Goal: Transaction & Acquisition: Purchase product/service

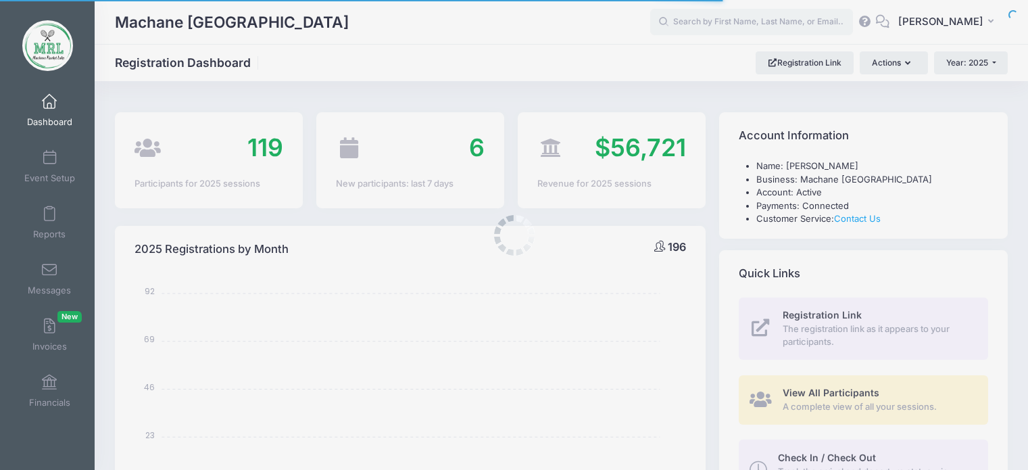
select select
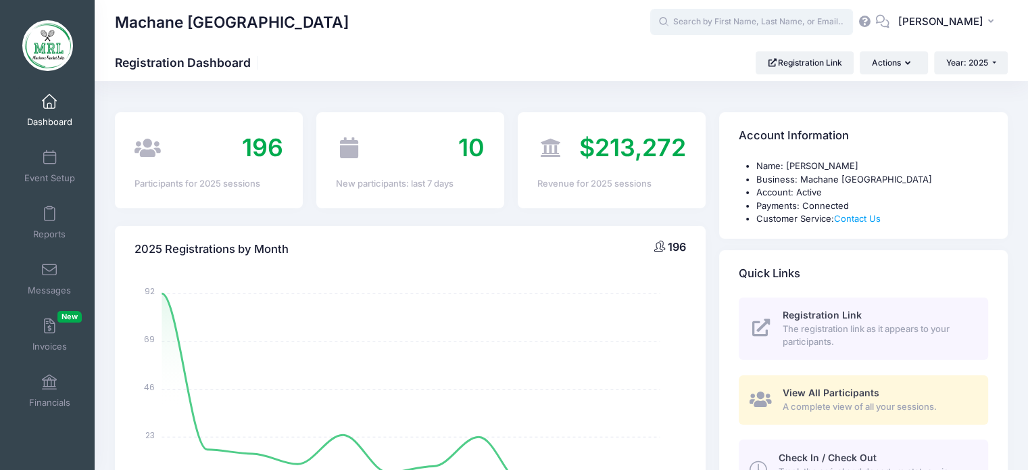
click at [704, 24] on input "text" at bounding box center [751, 22] width 203 height 27
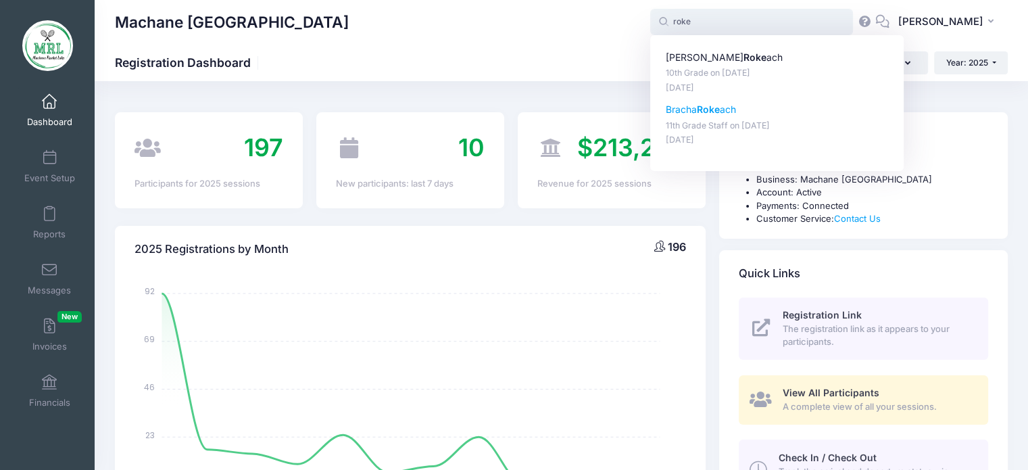
click at [706, 111] on strong "Roke" at bounding box center [708, 108] width 23 height 11
type input "Bracha Rokeach (11th Grade Staff, Aug-14, 2025)"
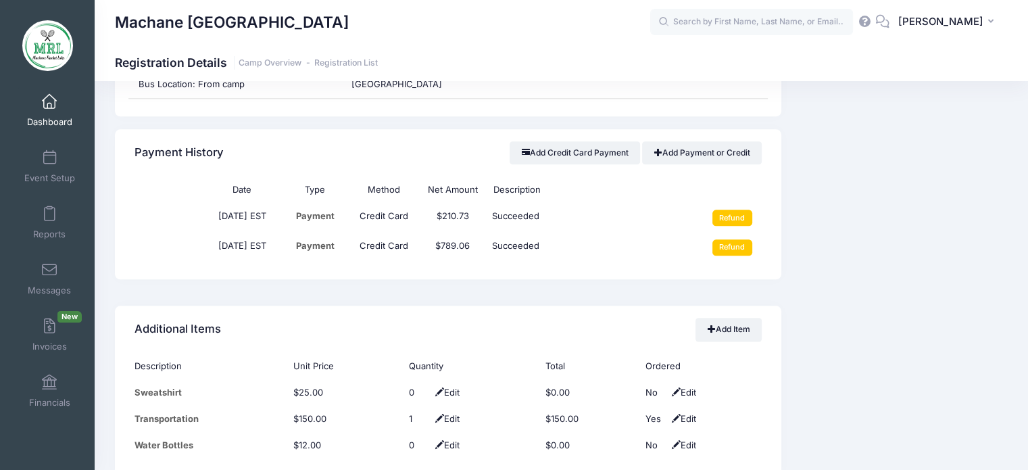
scroll to position [1642, 0]
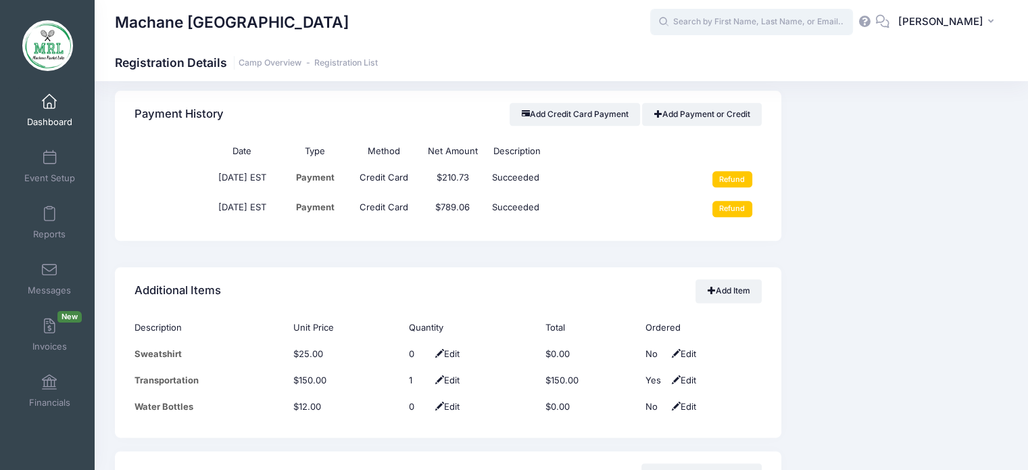
click at [746, 26] on input "text" at bounding box center [751, 22] width 203 height 27
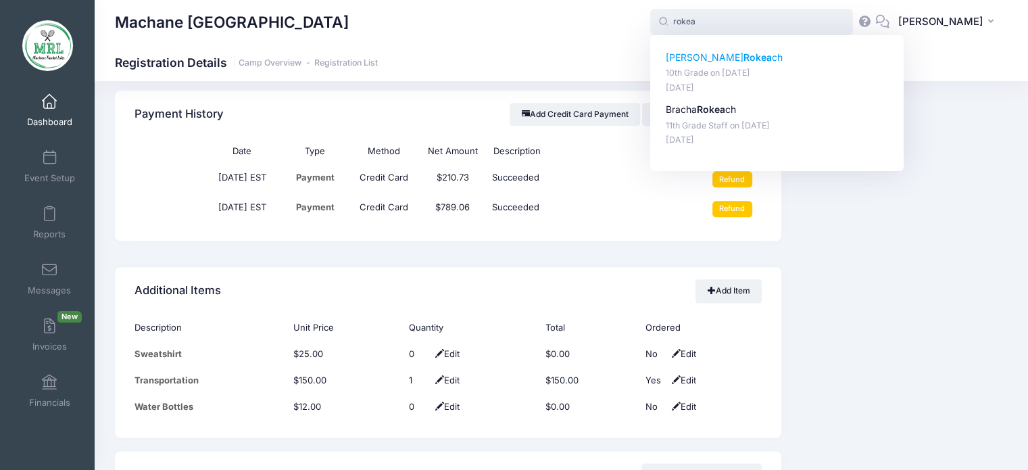
click at [744, 53] on strong "Rokea" at bounding box center [758, 56] width 28 height 11
type input "Tzipora Rokeach (10th Grade, Aug-14, 2025)"
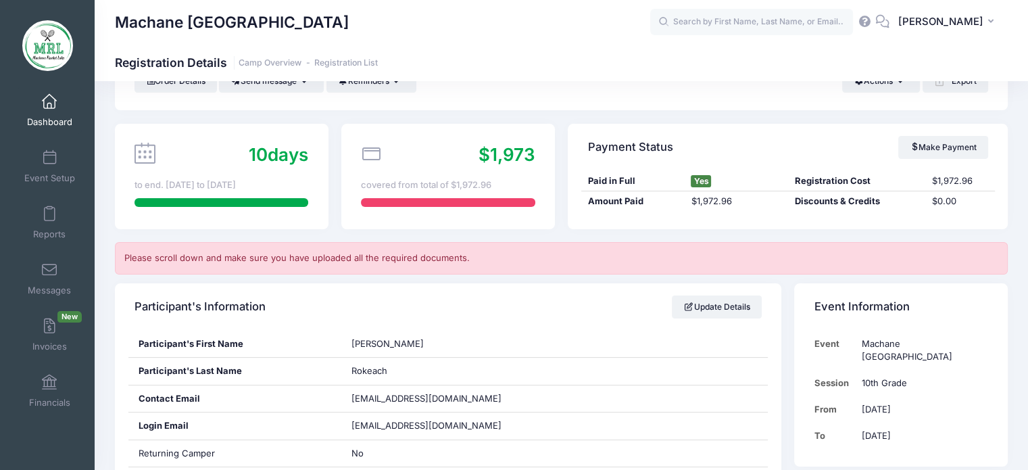
scroll to position [31, 0]
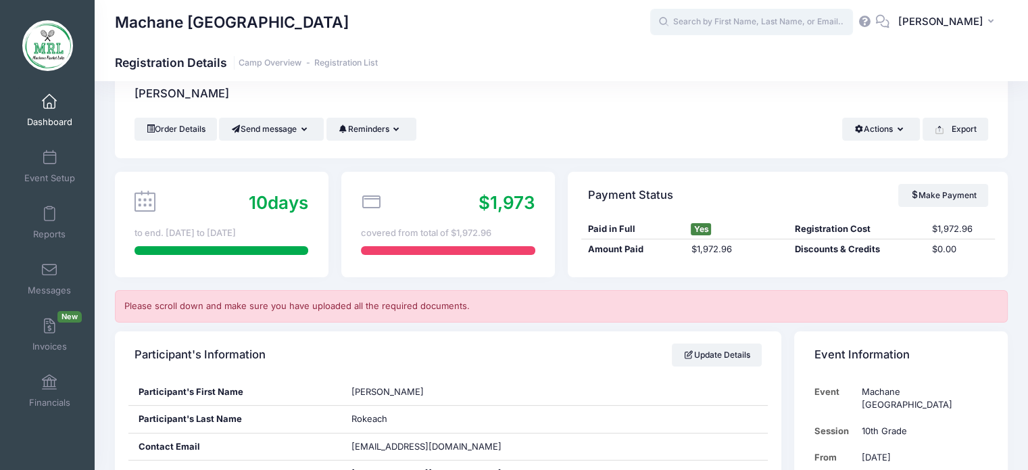
click at [719, 24] on input "text" at bounding box center [751, 22] width 203 height 27
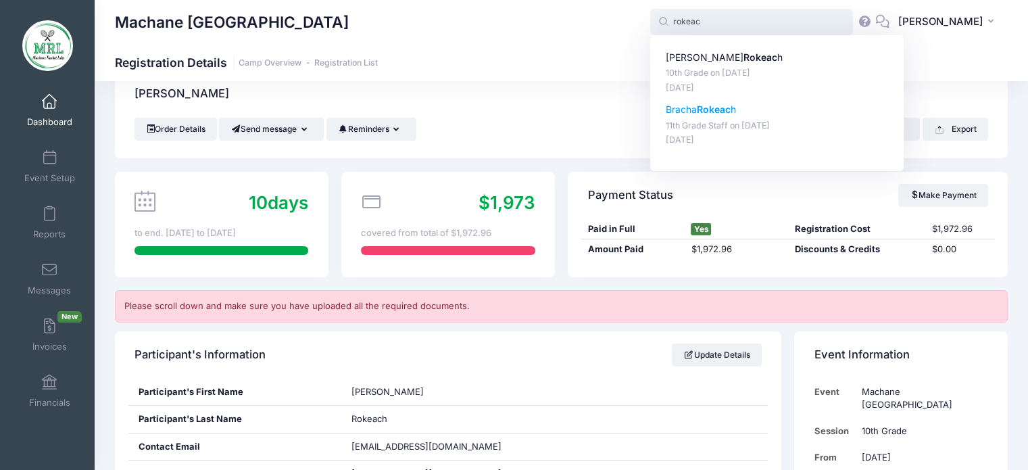
click at [707, 111] on strong "Rokeac" at bounding box center [714, 108] width 34 height 11
type input "Bracha Rokeach (11th Grade Staff, Aug-14, 2025)"
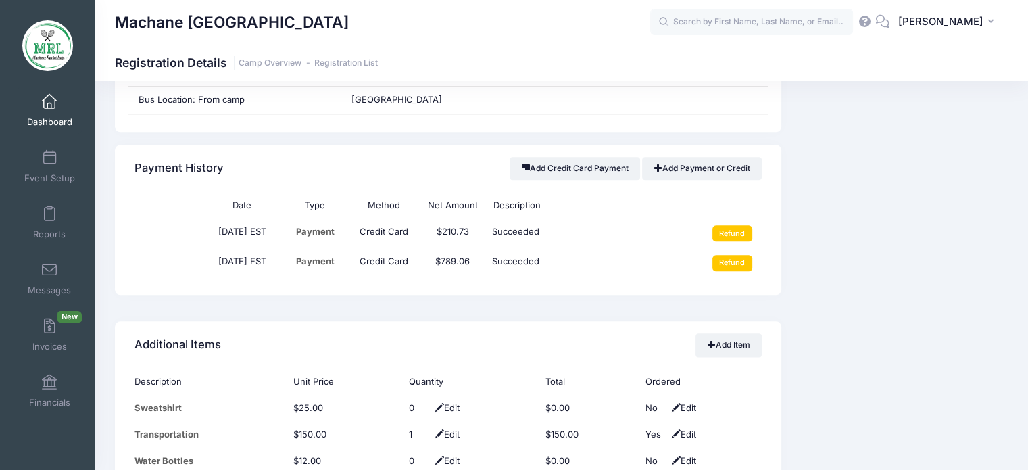
scroll to position [1682, 0]
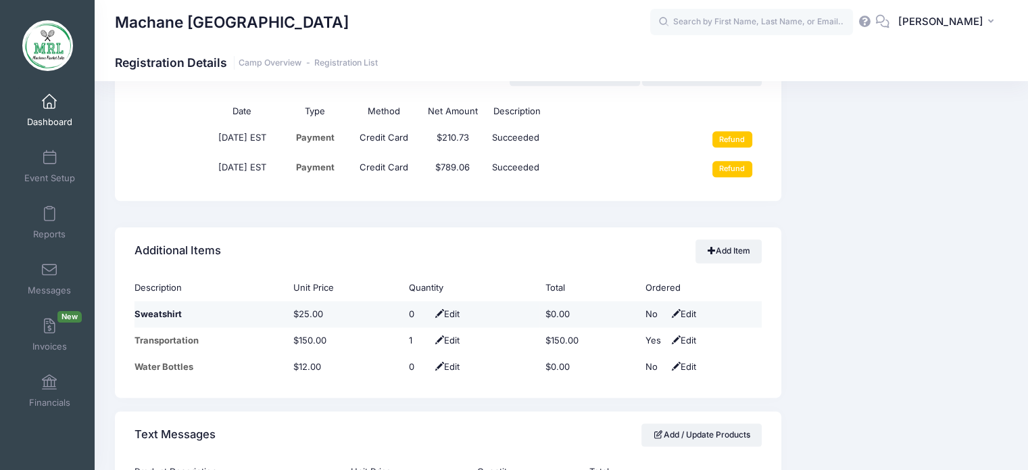
click at [443, 316] on span "Edit" at bounding box center [446, 313] width 28 height 11
type input "1"
click at [429, 312] on span at bounding box center [434, 314] width 11 height 9
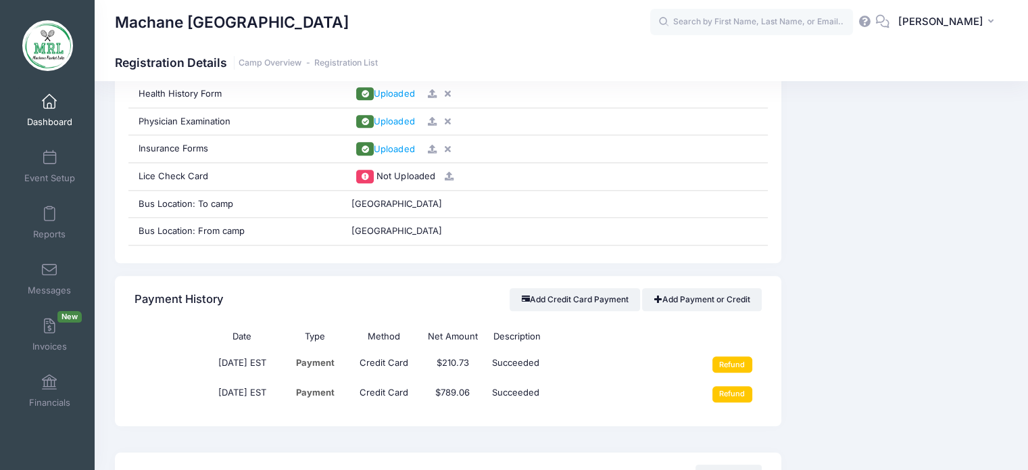
scroll to position [1463, 0]
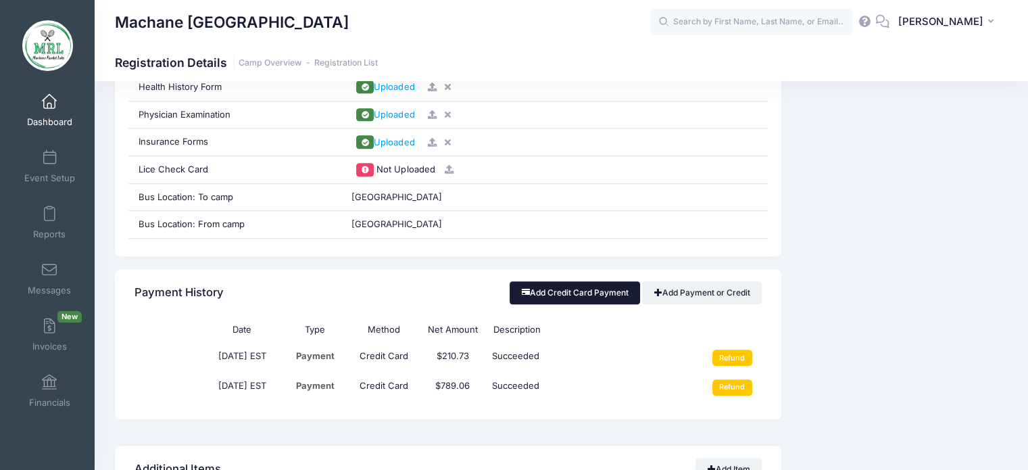
click at [595, 286] on button "Add Credit Card Payment" at bounding box center [575, 292] width 130 height 23
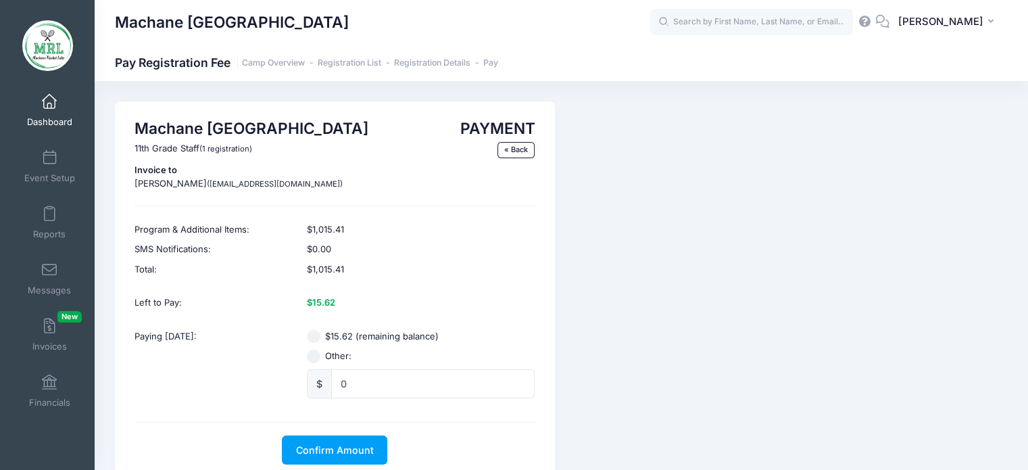
click at [314, 335] on input "$15.62 (remaining balance)" at bounding box center [314, 337] width 14 height 14
radio input "true"
click at [330, 445] on span "Confirm Amount" at bounding box center [335, 449] width 78 height 11
click at [335, 447] on button "Pay with Card" at bounding box center [335, 449] width 93 height 29
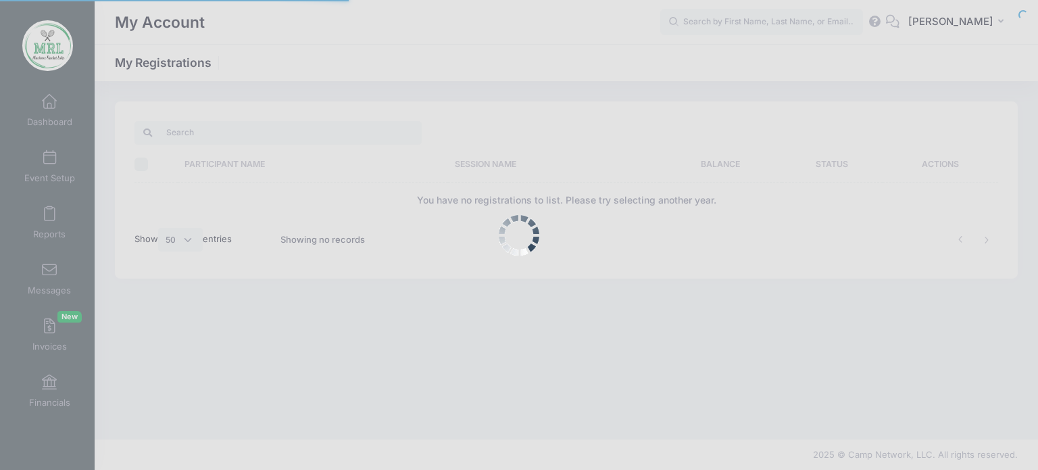
select select "50"
